Goal: Information Seeking & Learning: Learn about a topic

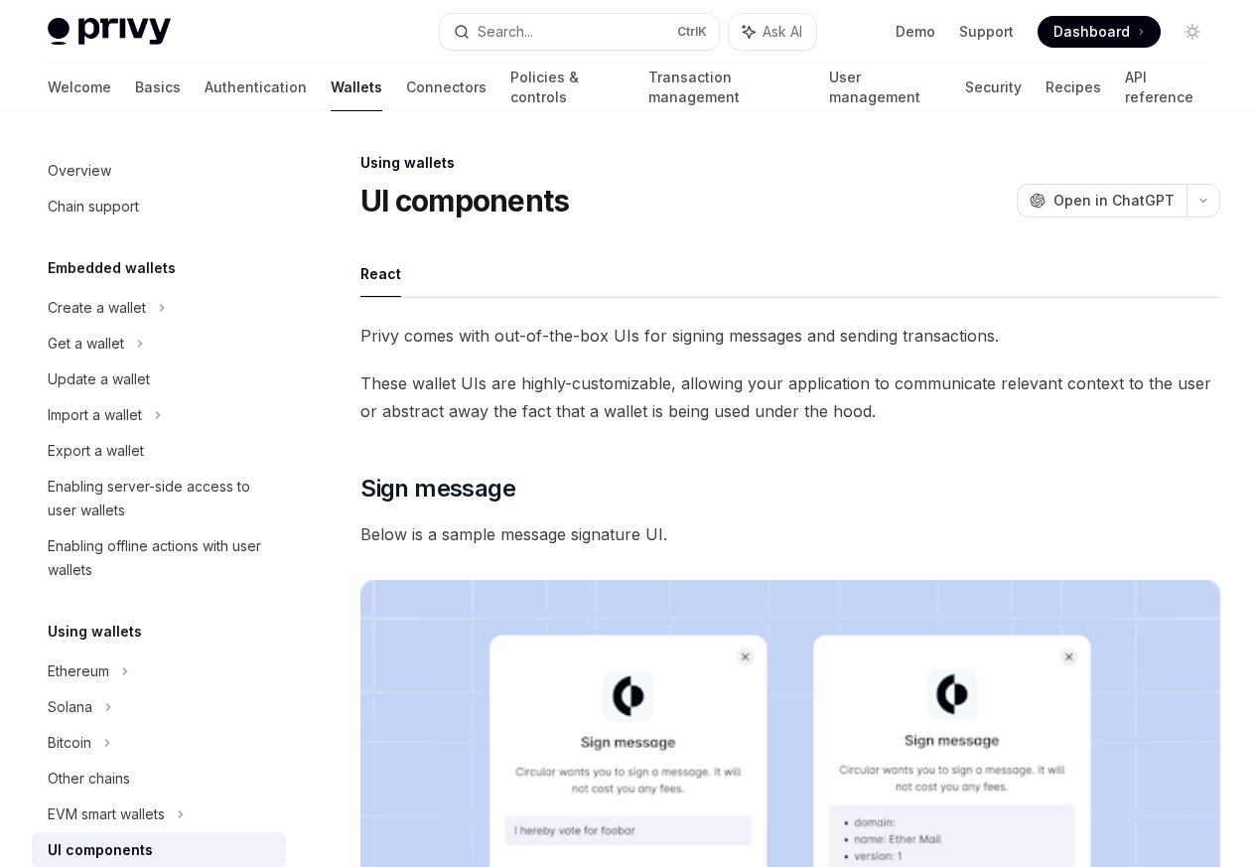
scroll to position [360, 0]
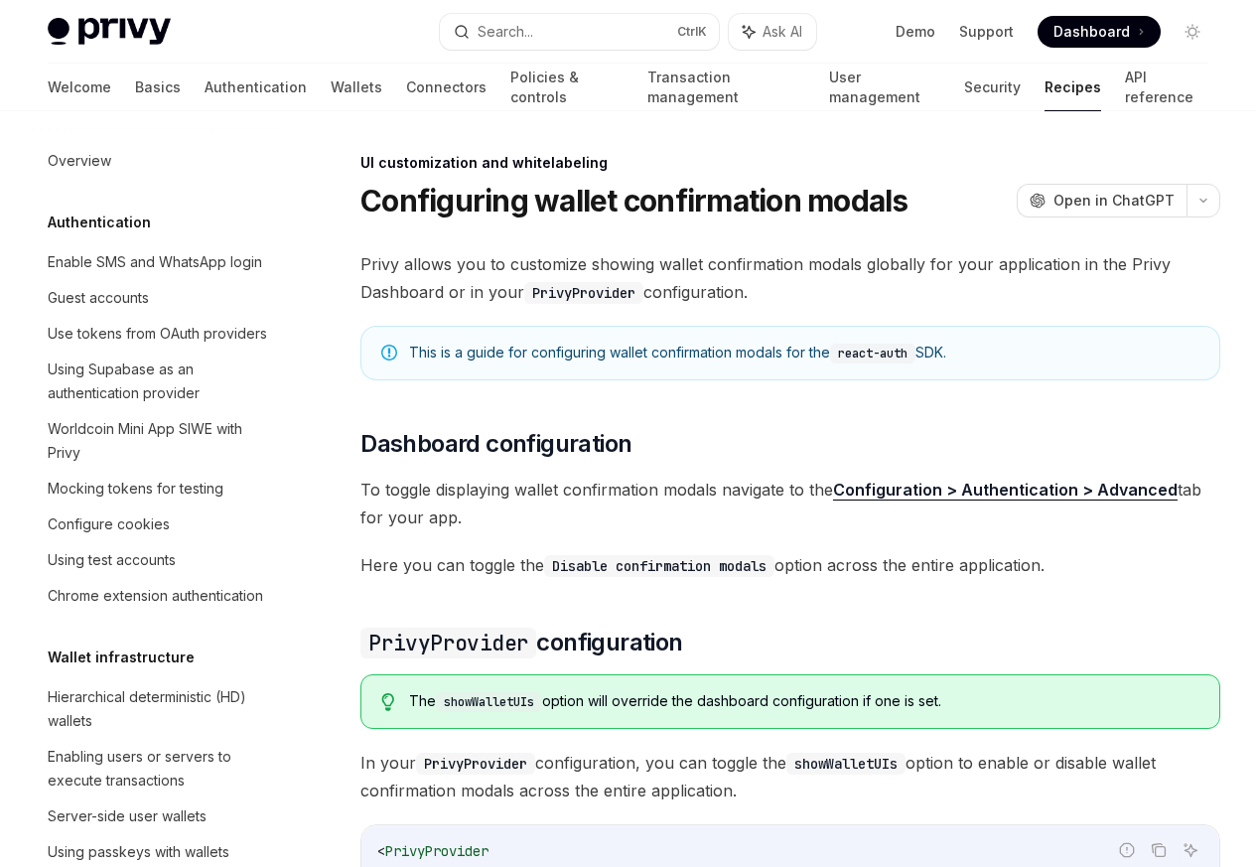
scroll to position [869, 0]
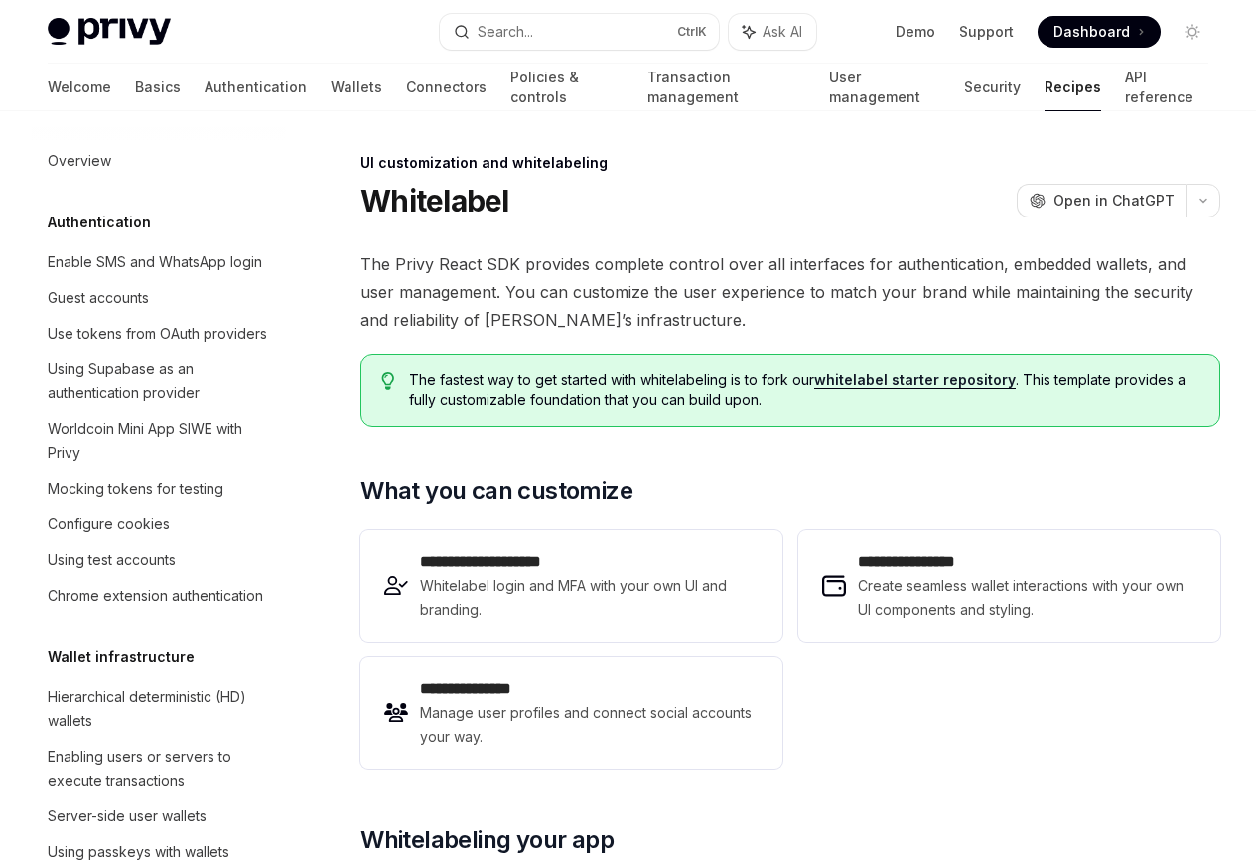
scroll to position [916, 0]
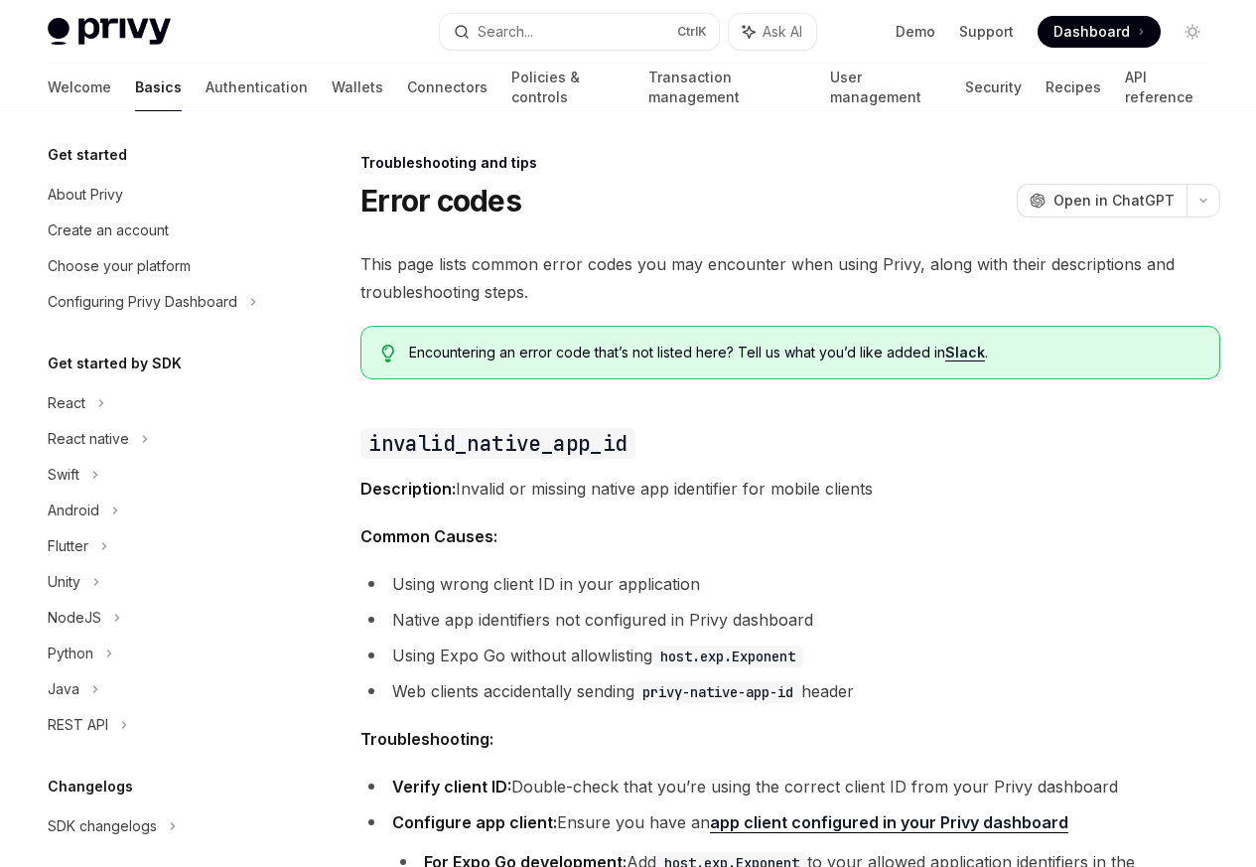
scroll to position [189, 0]
